Goal: Use online tool/utility: Utilize a website feature to perform a specific function

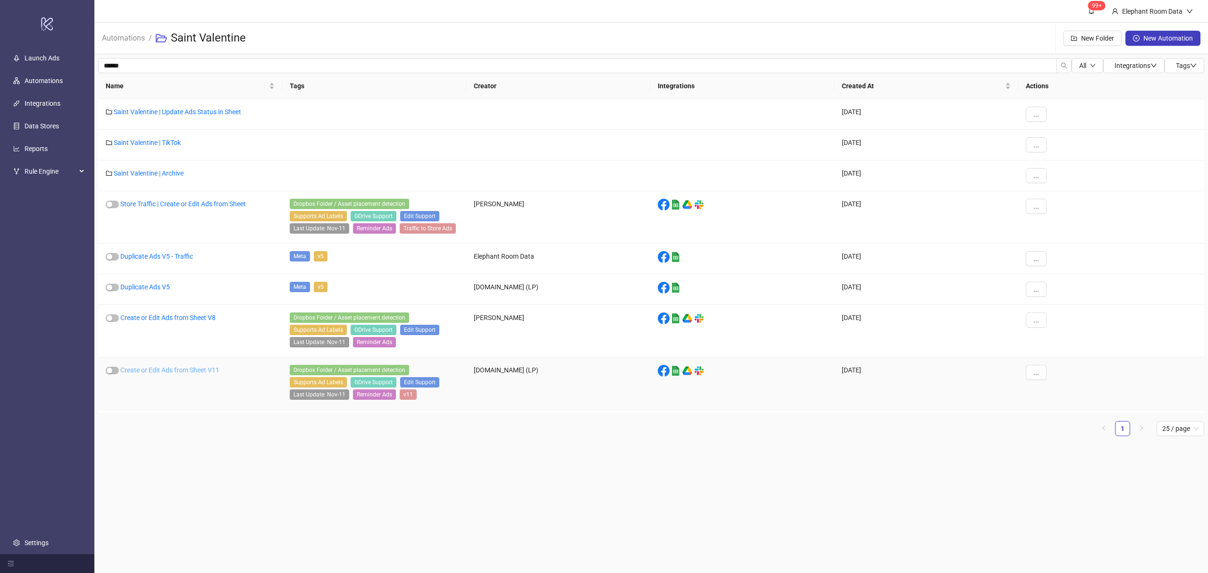
click at [165, 371] on link "Create or Edit Ads from Sheet V11" at bounding box center [169, 370] width 99 height 8
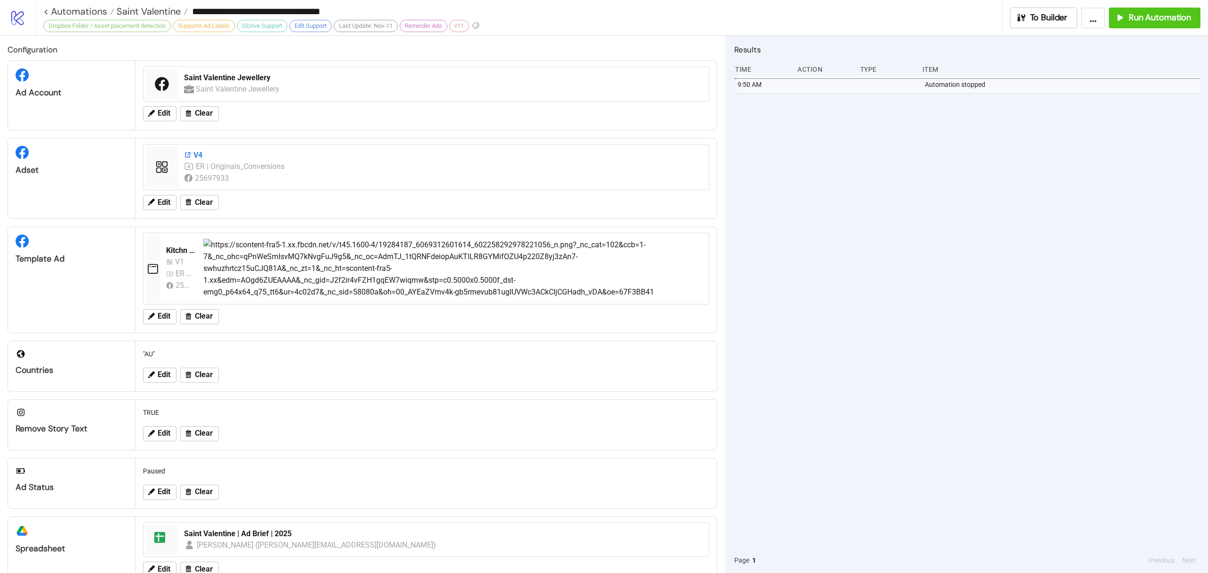
click at [191, 156] on icon at bounding box center [188, 155] width 8 height 8
click at [1171, 19] on span "Run Automation" at bounding box center [1160, 17] width 62 height 11
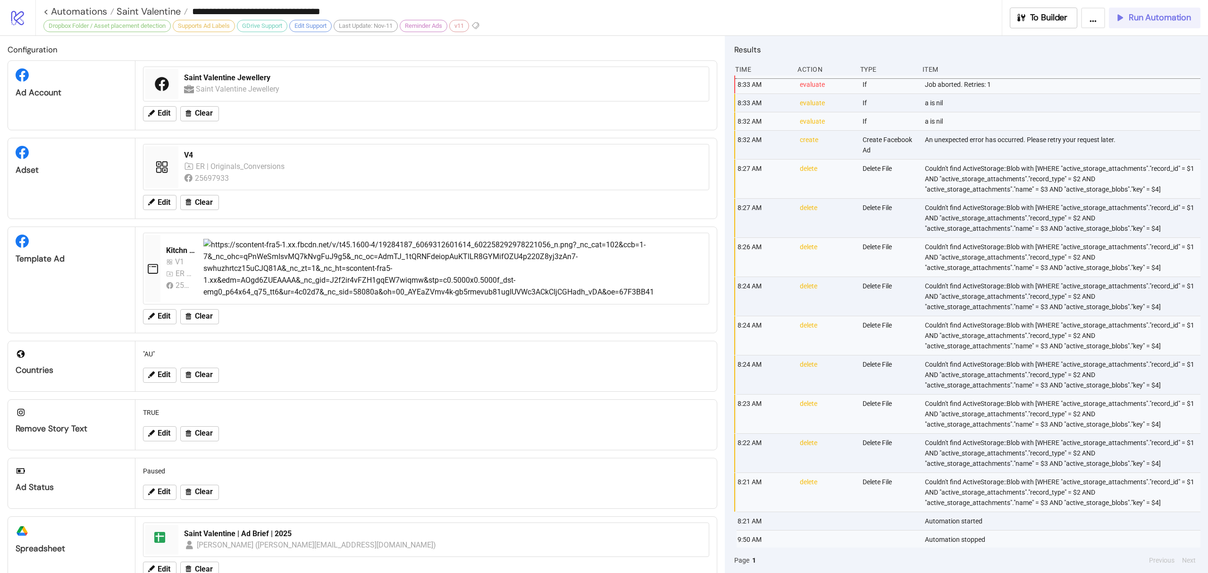
click at [1147, 25] on button "Run Automation" at bounding box center [1155, 18] width 92 height 21
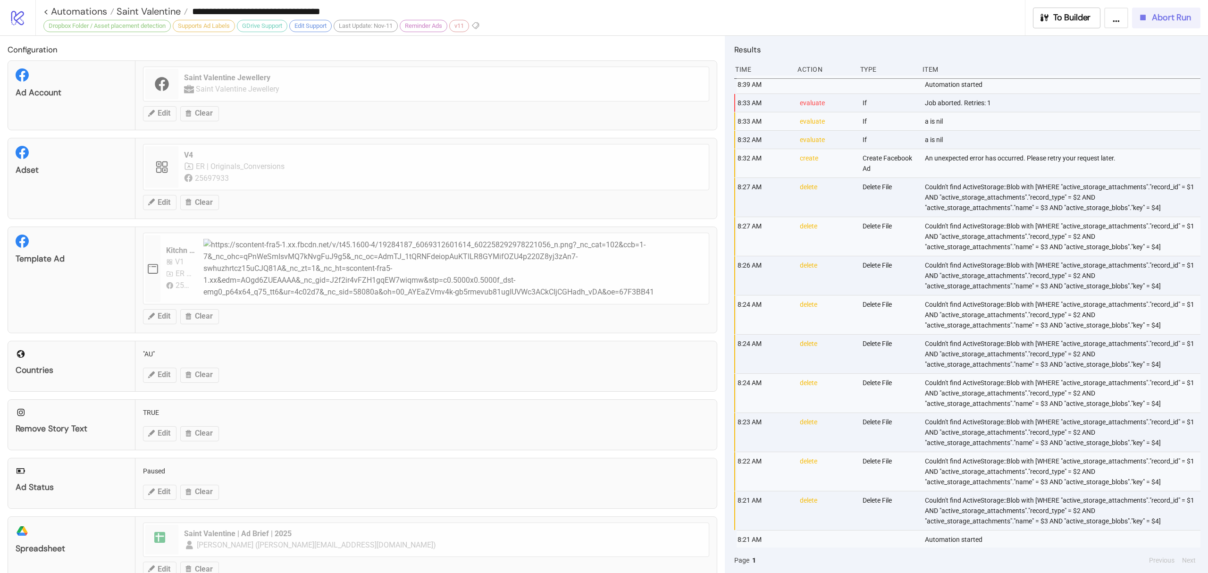
click at [1152, 9] on button "Abort Run" at bounding box center [1166, 18] width 68 height 21
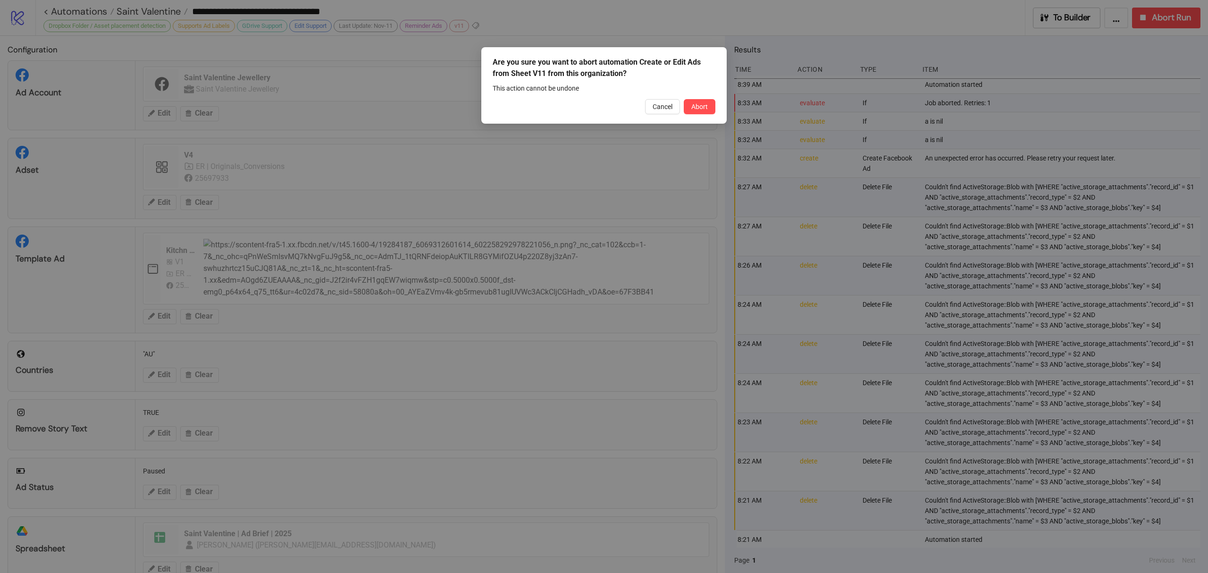
click at [652, 97] on div "Are you sure you want to abort automation Create or Edit Ads from Sheet V11 fro…" at bounding box center [603, 85] width 245 height 76
click at [647, 114] on div "Are you sure you want to abort automation Create or Edit Ads from Sheet V11 fro…" at bounding box center [603, 85] width 245 height 76
click at [657, 107] on span "Cancel" at bounding box center [662, 107] width 20 height 8
